Goal: Navigation & Orientation: Understand site structure

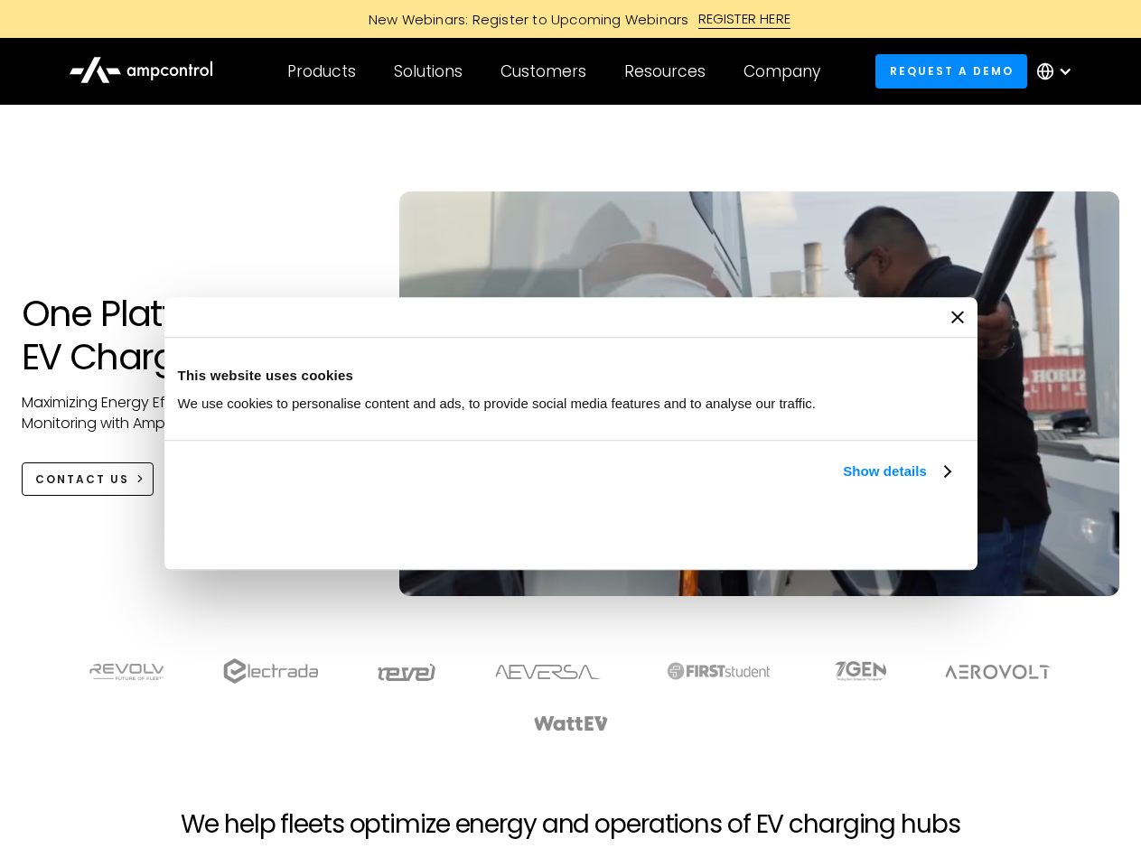
click at [843, 482] on link "Show details" at bounding box center [896, 472] width 107 height 22
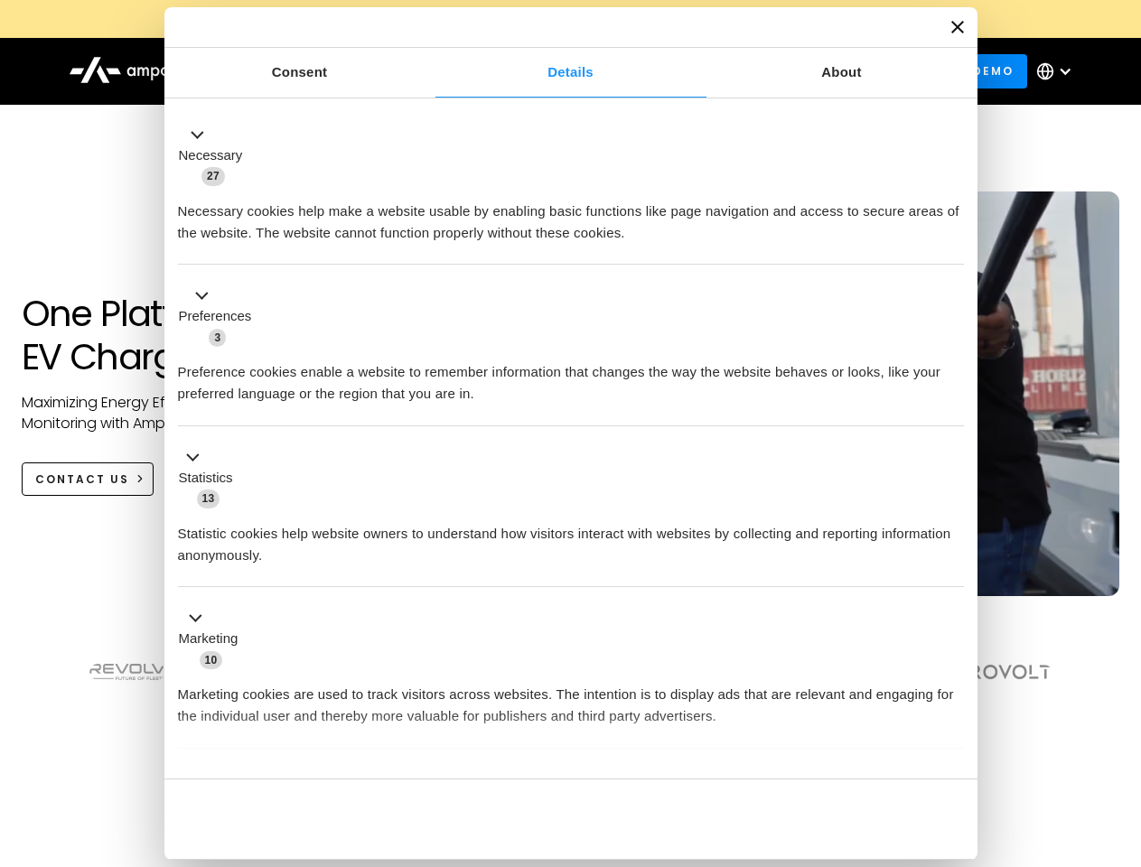
click at [952, 748] on ul "Necessary 27 Necessary cookies help make a website usable by enabling basic fun…" at bounding box center [570, 476] width 803 height 744
click at [1121, 728] on section at bounding box center [570, 695] width 1141 height 112
click at [555, 71] on div "Customers" at bounding box center [543, 71] width 86 height 20
click at [321, 71] on div "Products" at bounding box center [321, 71] width 69 height 20
click at [429, 71] on div "Solutions" at bounding box center [428, 71] width 69 height 20
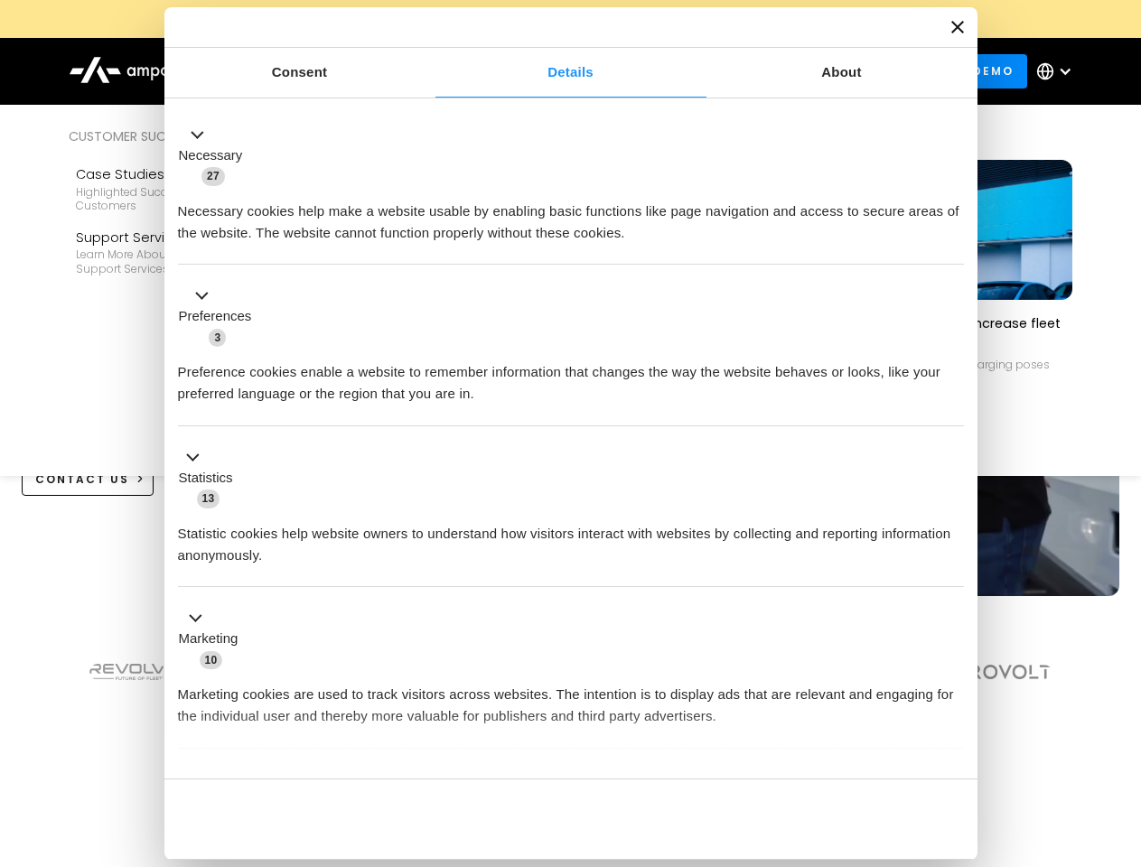
click at [546, 71] on div "Customers" at bounding box center [543, 71] width 86 height 20
click at [668, 71] on div "Resources" at bounding box center [664, 71] width 81 height 20
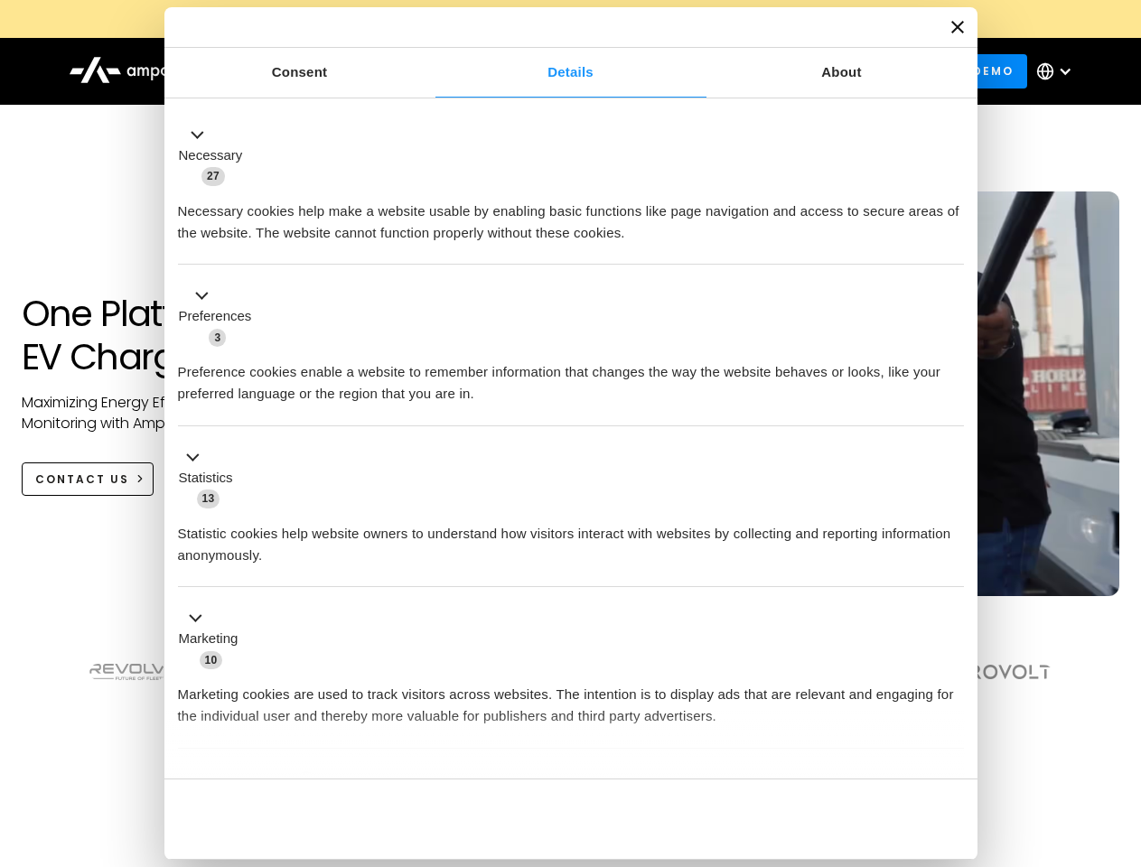
click at [788, 71] on div "Company" at bounding box center [781, 71] width 77 height 20
click at [1058, 71] on div at bounding box center [1065, 71] width 14 height 14
